Goal: Information Seeking & Learning: Find specific fact

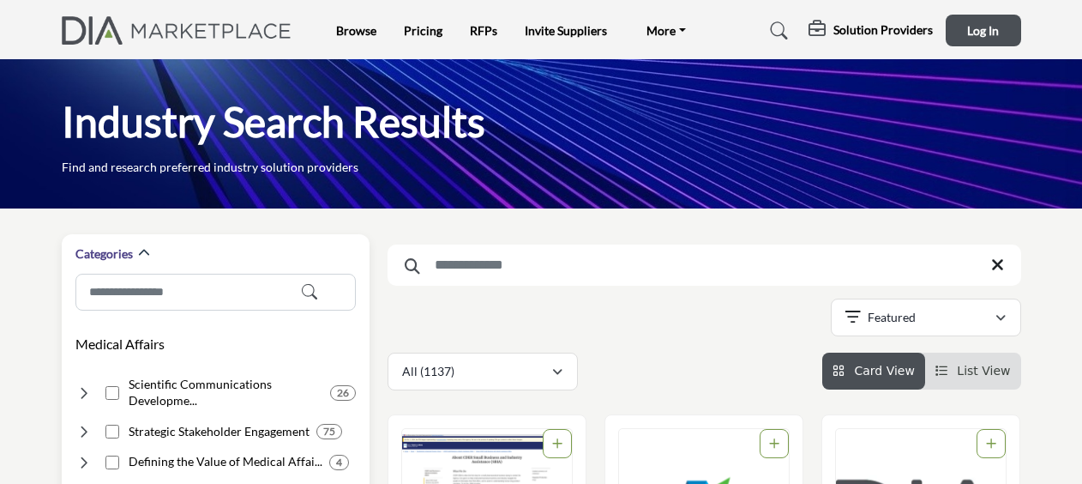
scroll to position [141, 0]
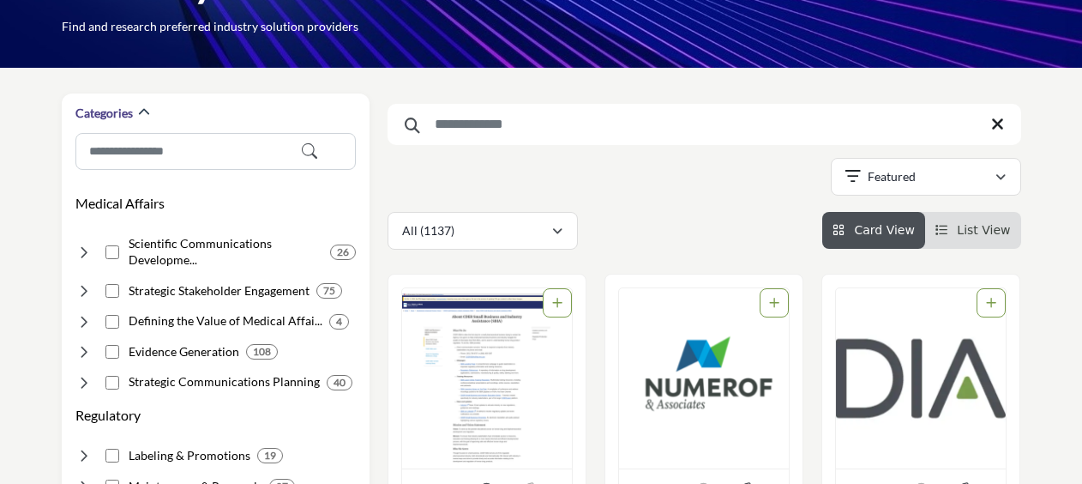
click at [487, 125] on input "Search Keyword" at bounding box center [705, 124] width 634 height 41
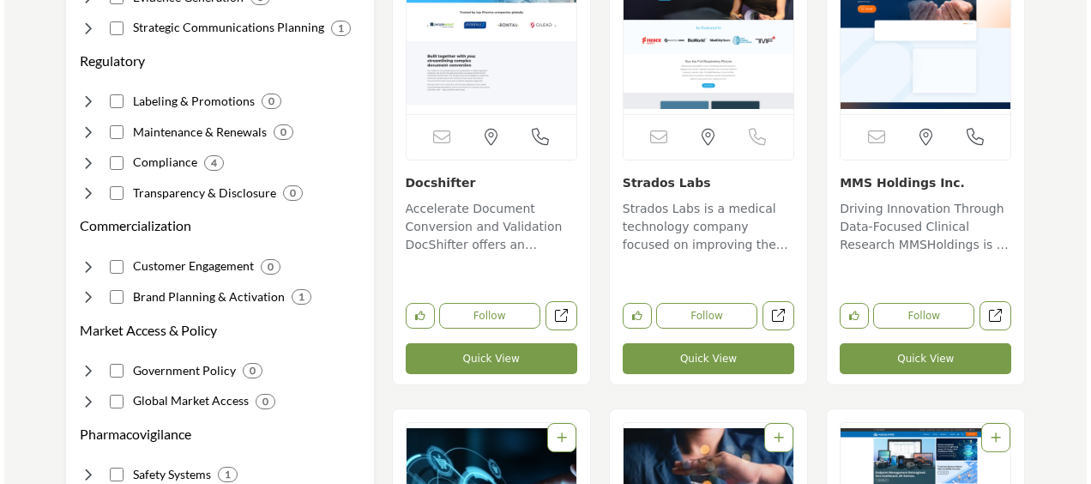
scroll to position [496, 0]
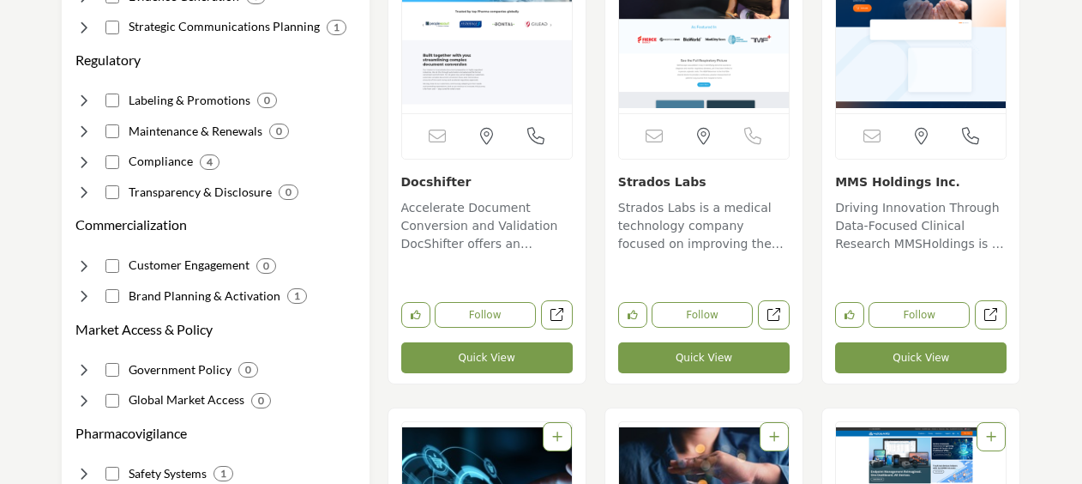
type input "********"
click at [901, 350] on button "Quick View" at bounding box center [921, 357] width 172 height 31
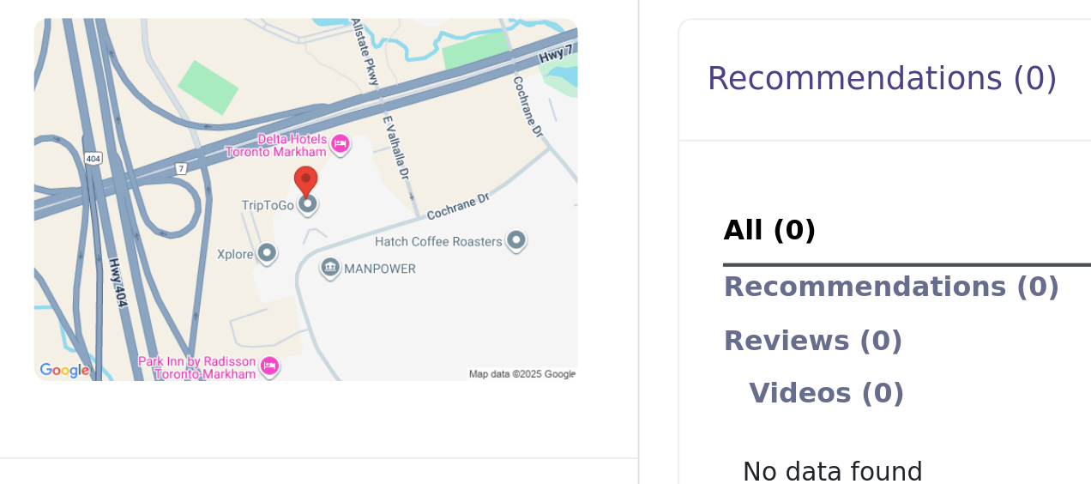
click at [232, 221] on img "Company Data Modal" at bounding box center [267, 211] width 257 height 172
